Goal: Task Accomplishment & Management: Manage account settings

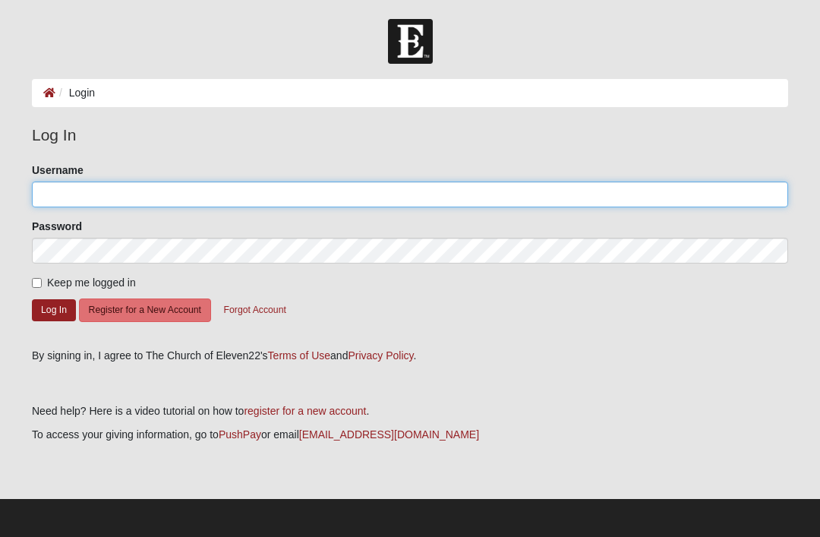
click at [82, 188] on input "Username" at bounding box center [410, 195] width 757 height 26
type input "Billy"
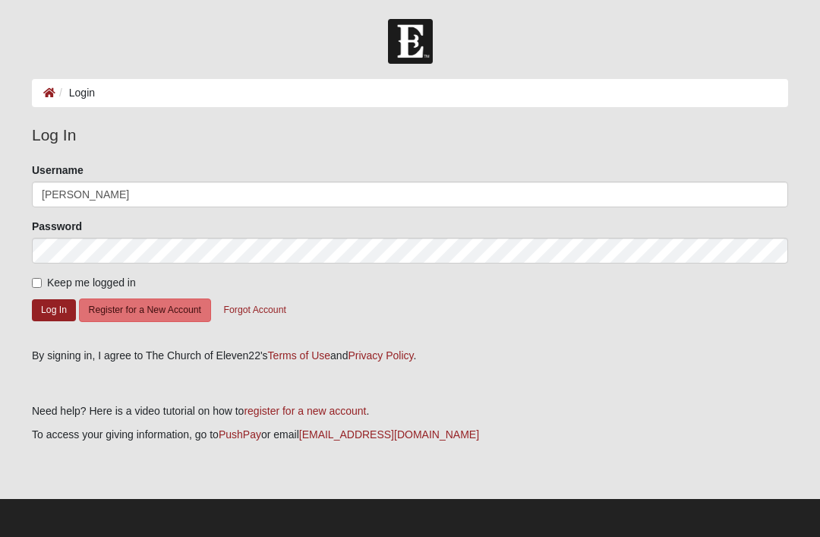
click at [54, 309] on button "Log In" at bounding box center [54, 310] width 44 height 22
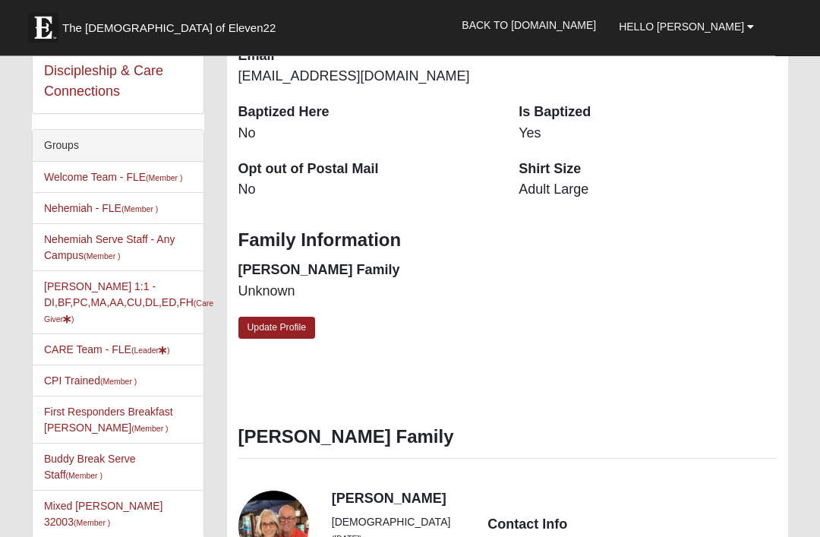
scroll to position [350, 0]
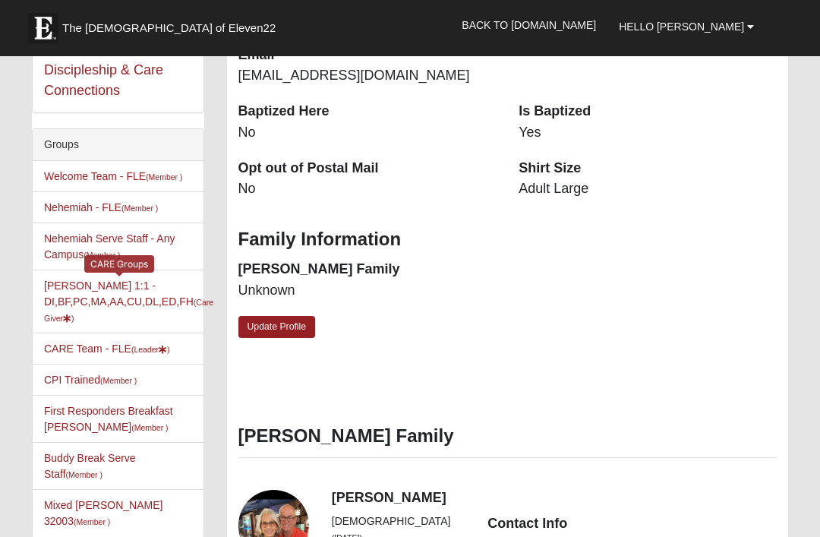
click at [85, 317] on small "(Care Giver )" at bounding box center [128, 310] width 169 height 25
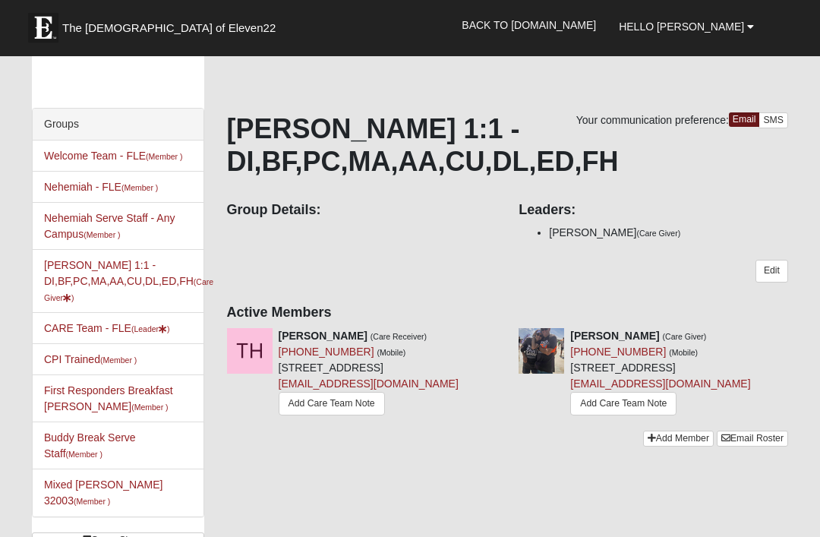
scroll to position [35, 0]
click at [499, 338] on icon at bounding box center [502, 335] width 11 height 11
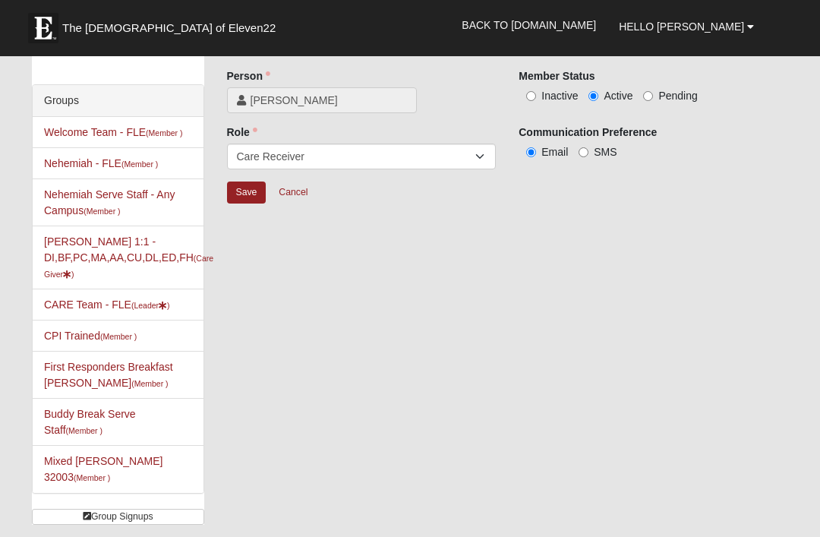
scroll to position [61, 0]
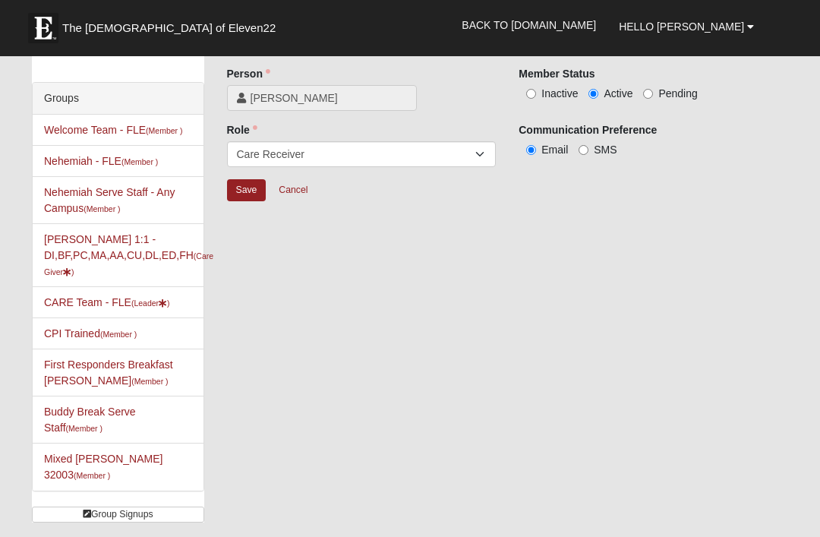
click at [531, 96] on input "Inactive" at bounding box center [531, 94] width 10 height 10
radio input "true"
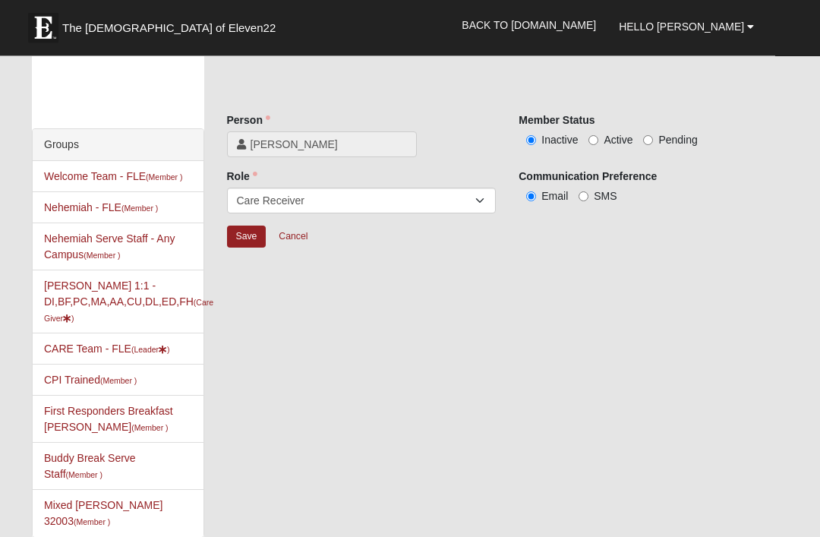
scroll to position [0, 0]
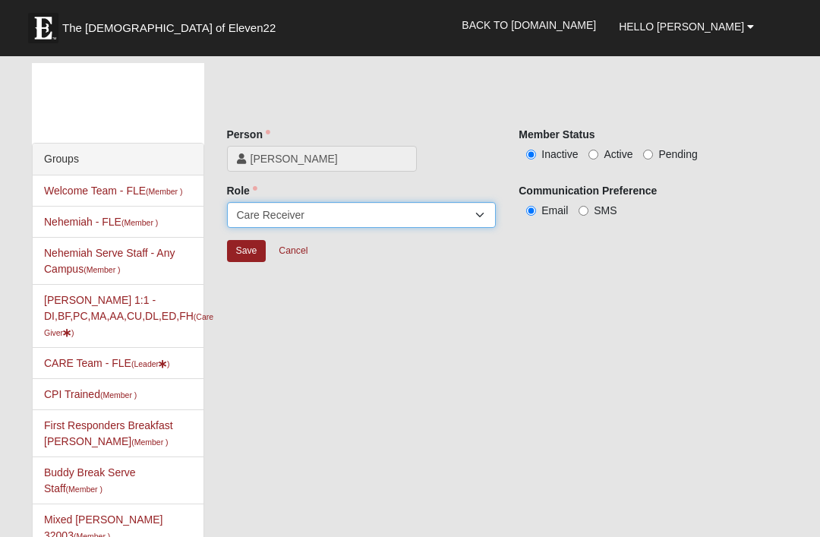
click at [479, 212] on select "Member Leader Care Giver Care Receiver Marriage Mentor Marriage Mentee" at bounding box center [362, 215] width 270 height 26
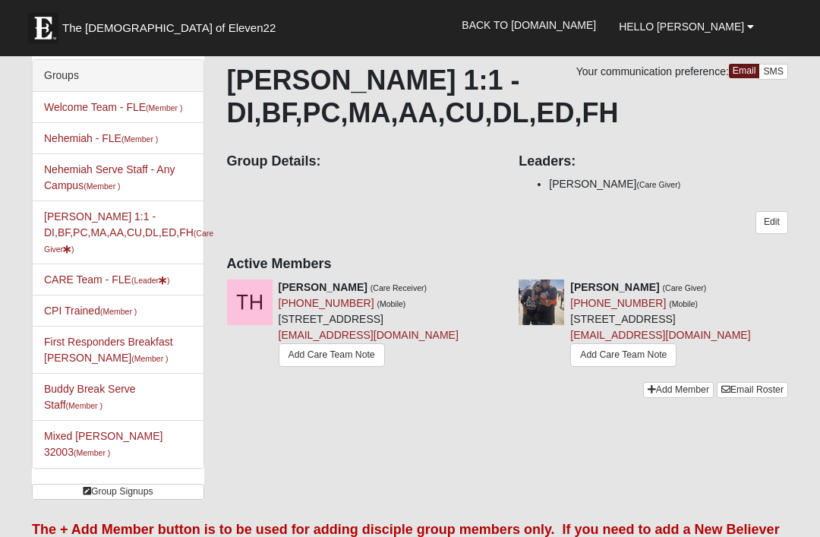
click at [295, 367] on link "Add Care Team Note" at bounding box center [332, 355] width 106 height 24
